Goal: Navigation & Orientation: Find specific page/section

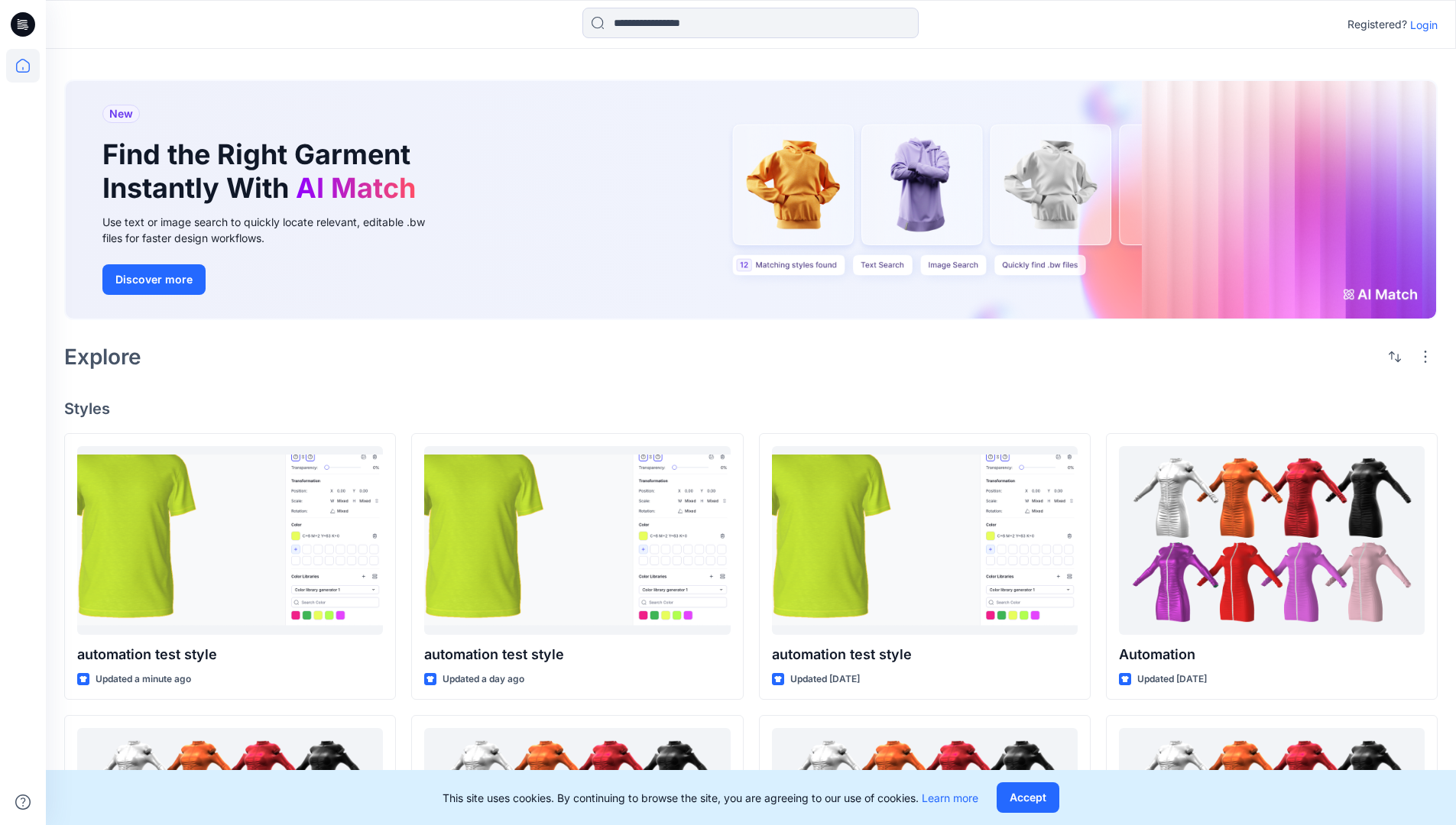
click at [1420, 24] on p "Login" at bounding box center [1424, 25] width 27 height 16
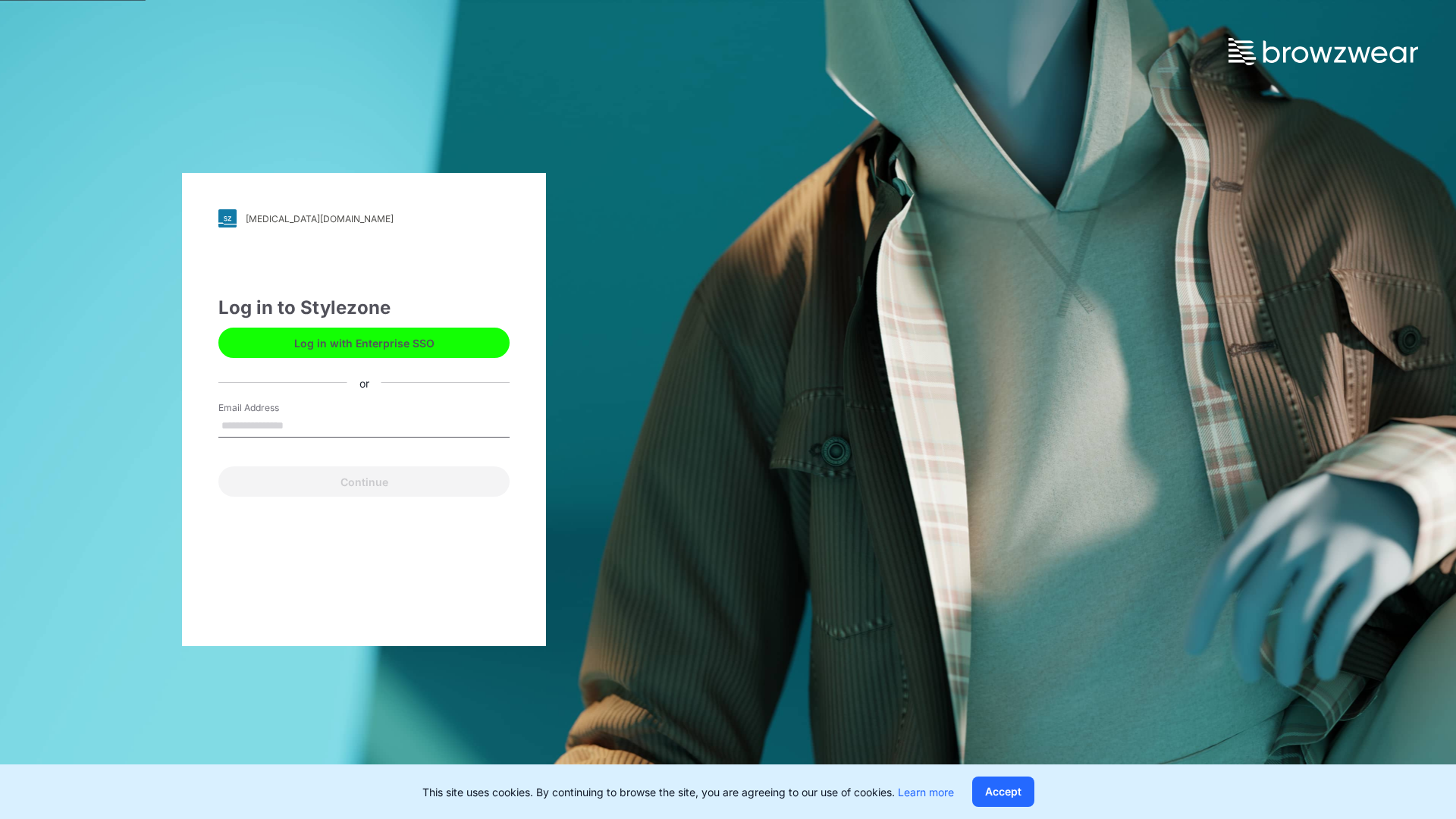
click at [299, 424] on input "Email Address" at bounding box center [364, 426] width 292 height 23
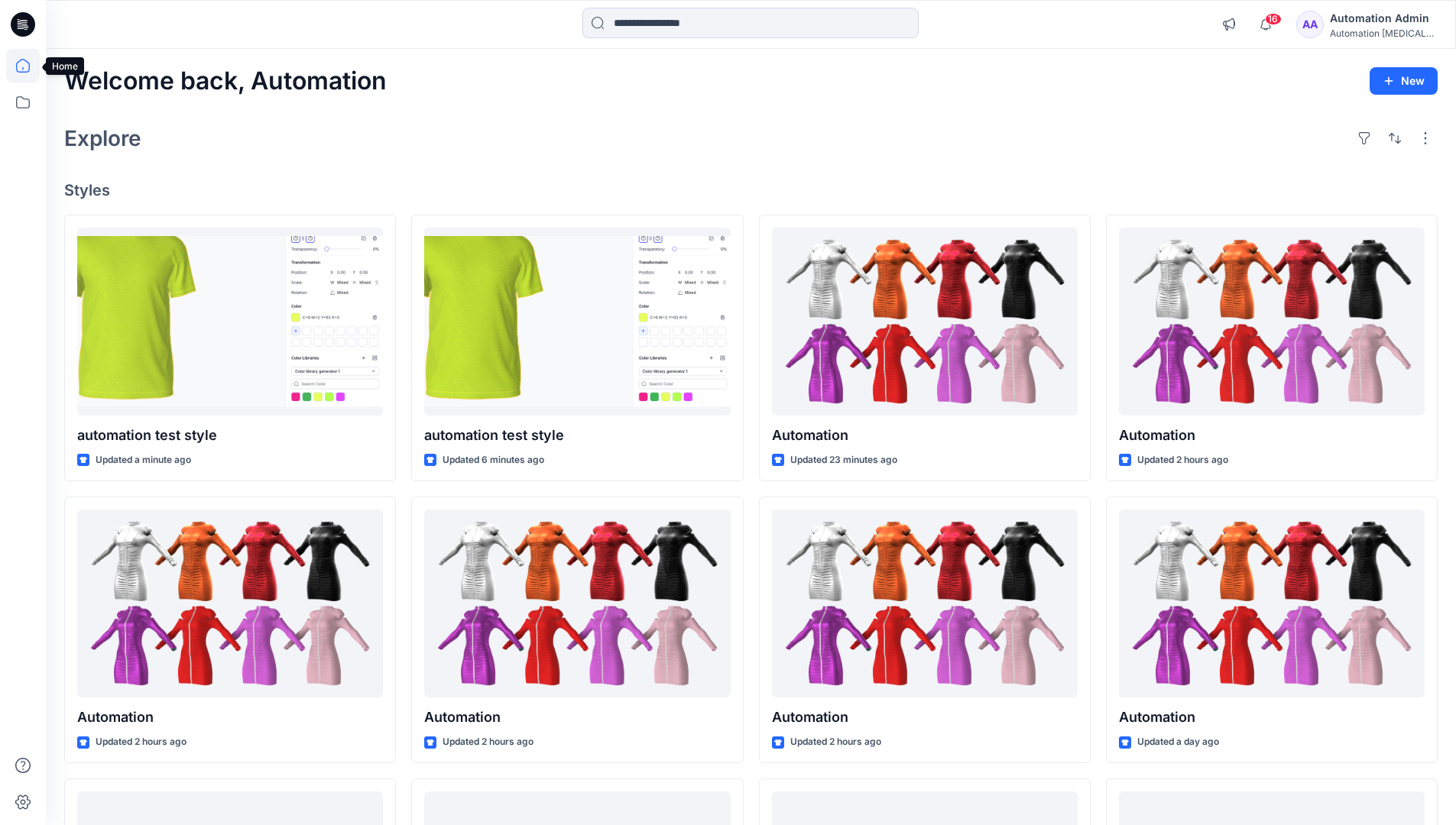
click at [29, 66] on icon at bounding box center [23, 66] width 14 height 14
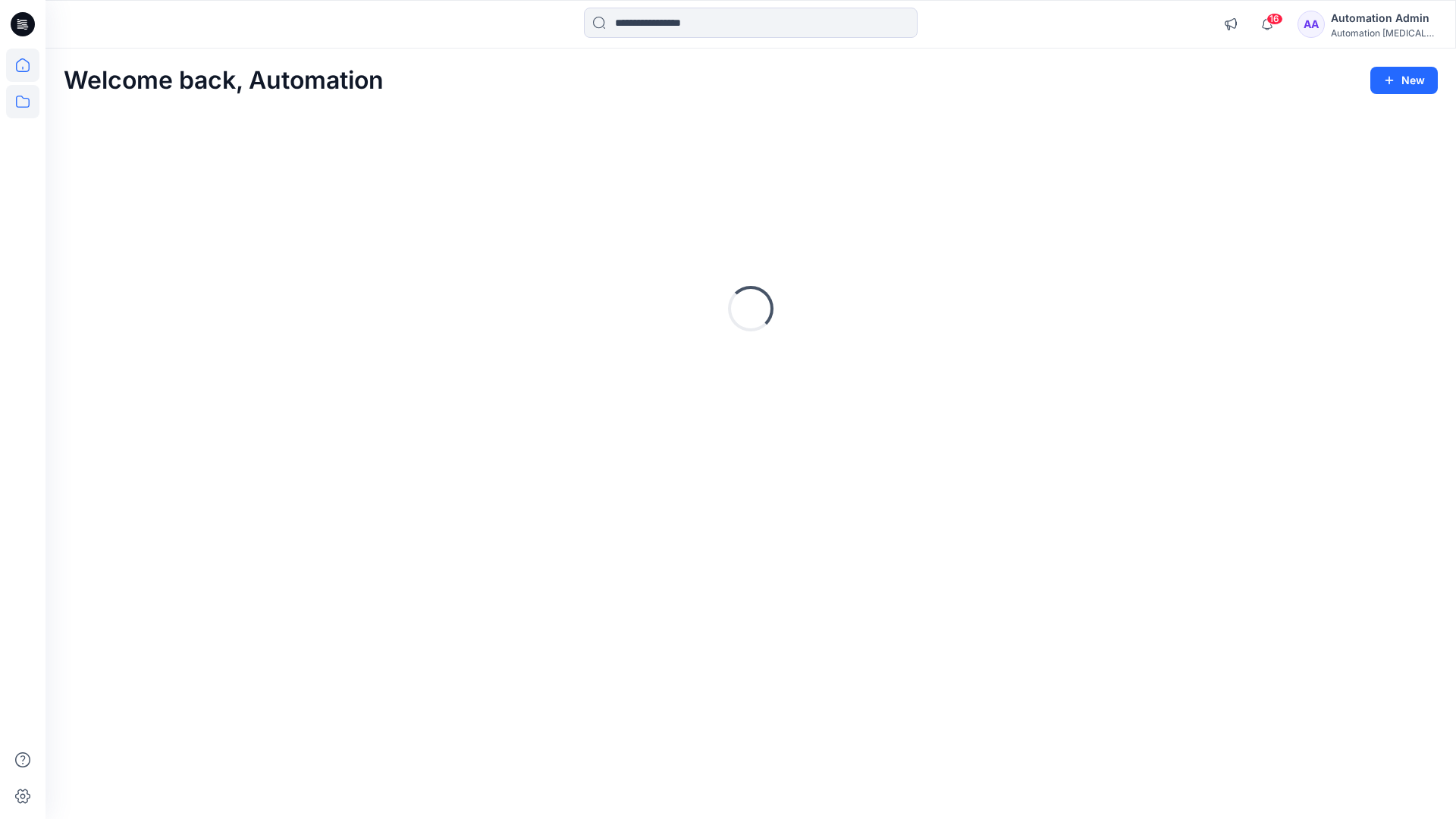
click at [24, 104] on icon at bounding box center [22, 101] width 33 height 33
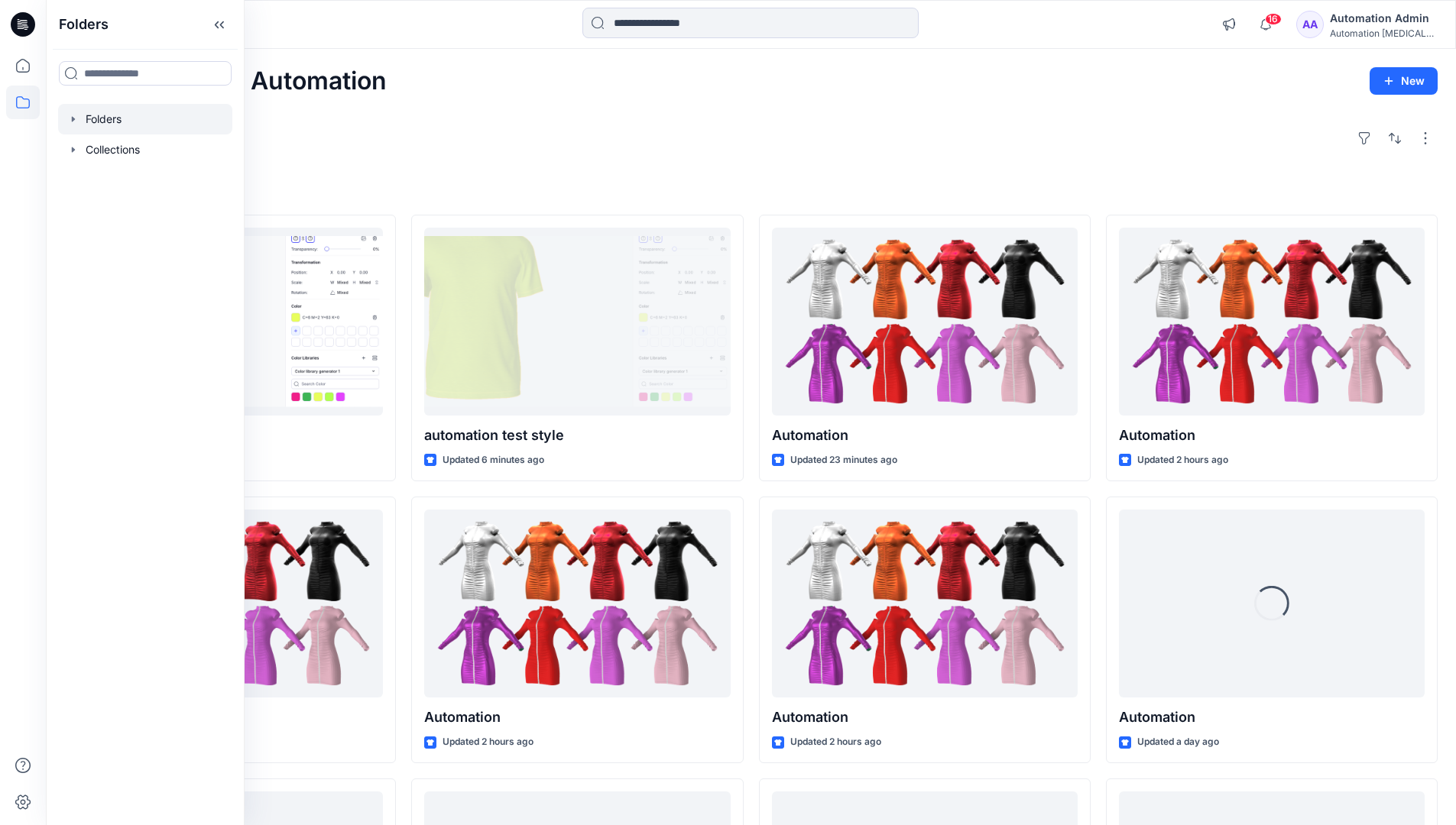
click at [87, 121] on div at bounding box center [145, 119] width 174 height 31
